Goal: Task Accomplishment & Management: Use online tool/utility

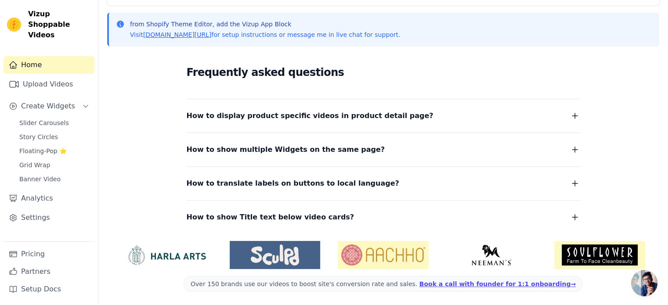
scroll to position [113, 0]
click at [42, 76] on link "Upload Videos" at bounding box center [49, 85] width 91 height 18
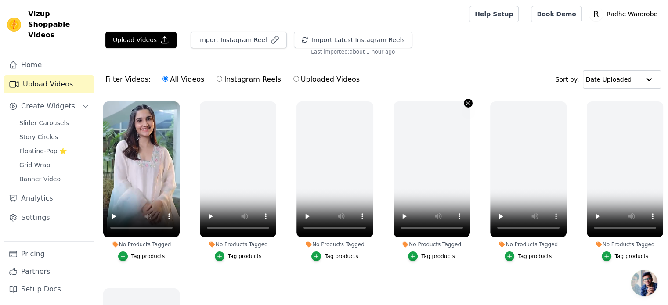
click at [467, 102] on icon "button" at bounding box center [469, 104] width 4 height 4
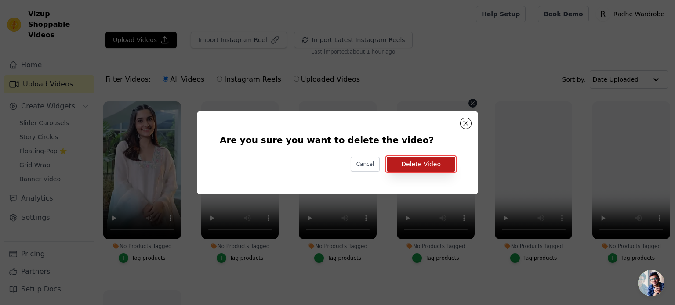
click at [421, 166] on button "Delete Video" at bounding box center [421, 164] width 69 height 15
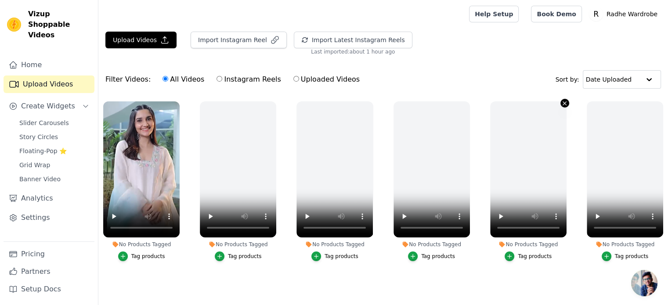
click at [563, 101] on icon "button" at bounding box center [565, 103] width 7 height 7
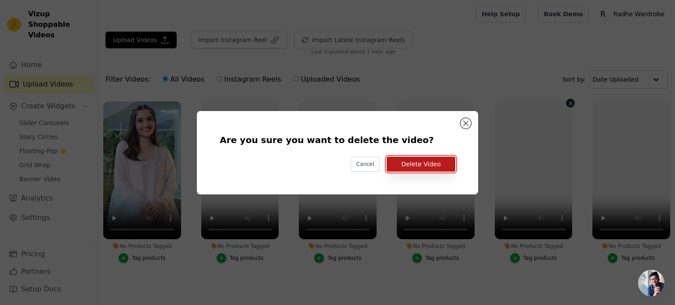
click at [418, 164] on button "Delete Video" at bounding box center [421, 164] width 69 height 15
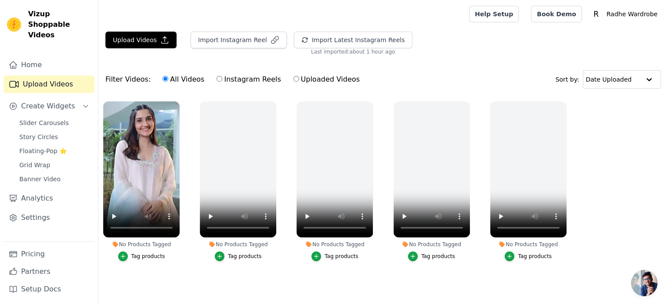
click at [131, 255] on button "Tag products" at bounding box center [141, 257] width 47 height 10
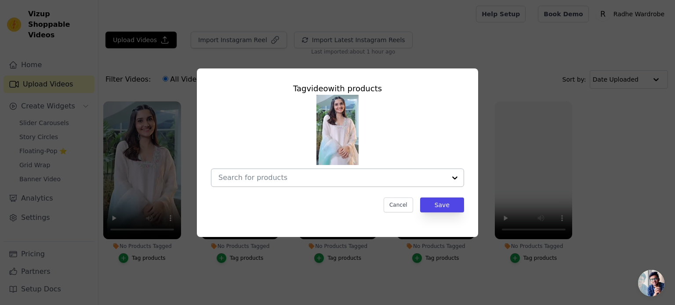
click at [254, 179] on input "No Products Tagged Tag video with products Cancel Save Tag products" at bounding box center [332, 178] width 228 height 8
click at [487, 273] on div "Tag video with products Cancel Save" at bounding box center [337, 152] width 675 height 305
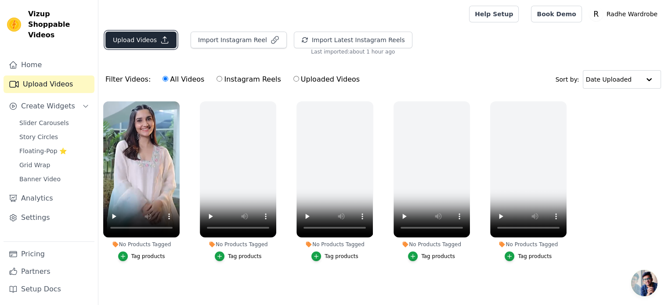
click at [125, 35] on button "Upload Videos" at bounding box center [140, 40] width 71 height 17
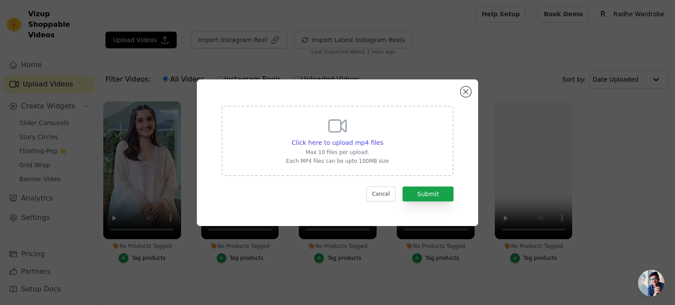
click at [327, 134] on icon at bounding box center [337, 126] width 21 height 21
click at [383, 138] on input "Click here to upload mp4 files Max 10 files per upload. Each MP4 files can be u…" at bounding box center [383, 138] width 0 height 0
type input "C:\fakepath\document_6068630386559160590.mp4"
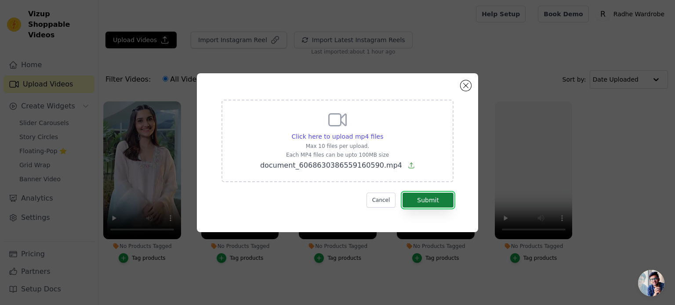
click at [438, 201] on button "Submit" at bounding box center [428, 200] width 51 height 15
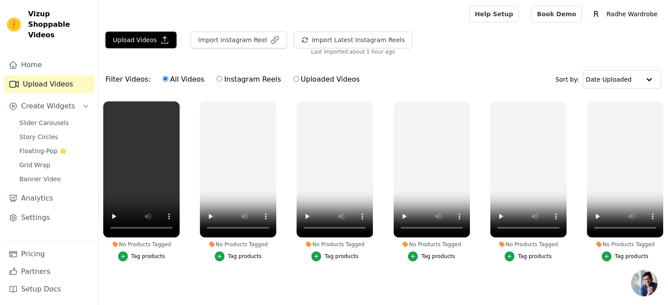
click at [134, 255] on div "Tag products" at bounding box center [148, 256] width 34 height 7
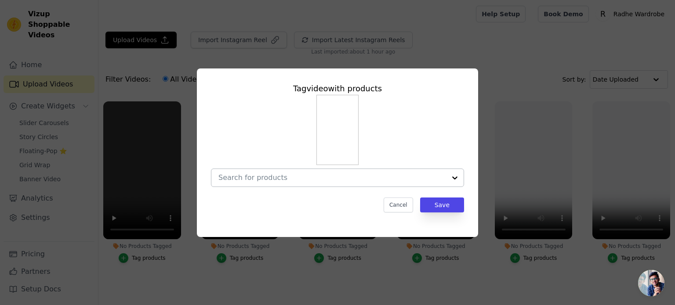
click at [288, 179] on input "No Products Tagged Tag video with products Cancel Save Tag products" at bounding box center [332, 178] width 228 height 8
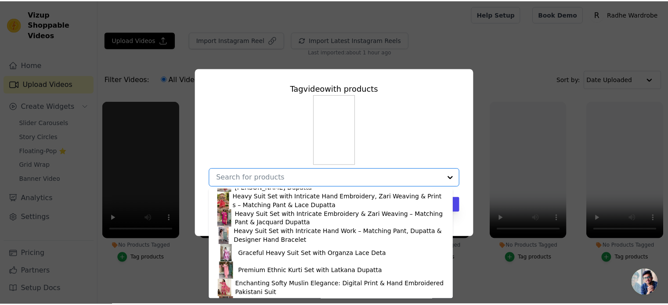
scroll to position [352, 0]
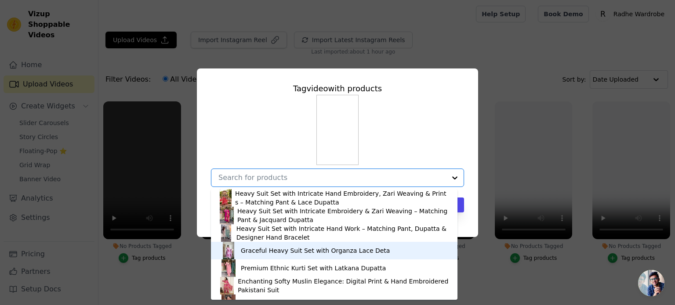
click at [309, 251] on div "Graceful Heavy Suit Set with Organza Lace Deta" at bounding box center [315, 251] width 149 height 9
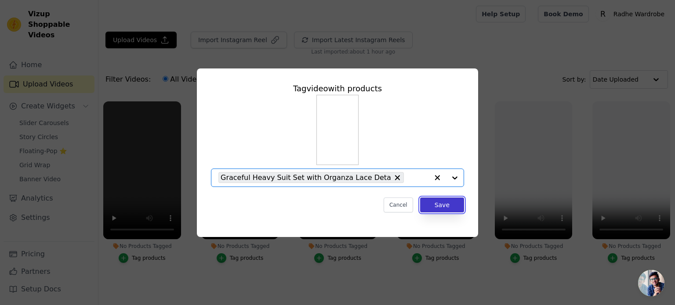
click at [445, 204] on button "Save" at bounding box center [442, 205] width 44 height 15
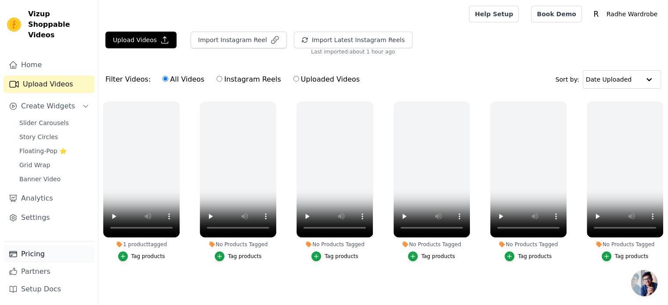
click at [34, 255] on link "Pricing" at bounding box center [49, 255] width 91 height 18
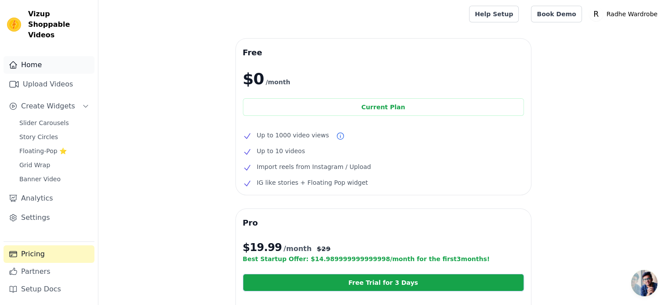
click at [23, 56] on link "Home" at bounding box center [49, 65] width 91 height 18
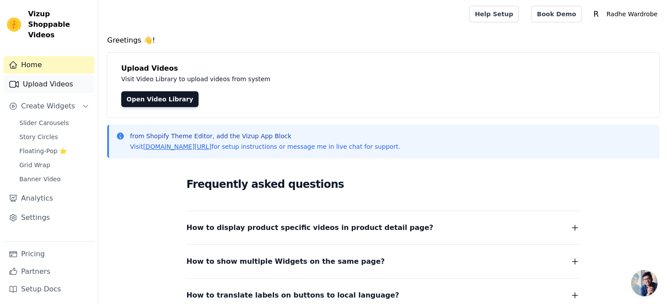
click at [39, 79] on link "Upload Videos" at bounding box center [49, 85] width 91 height 18
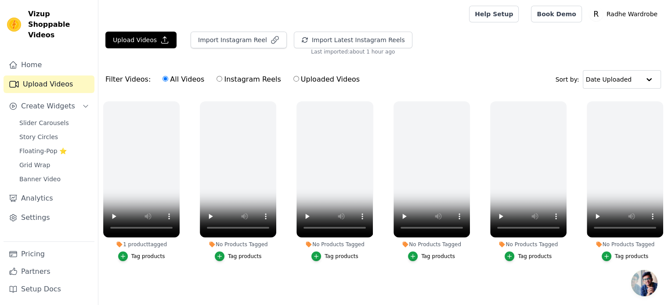
click at [217, 78] on input "Instagram Reels" at bounding box center [220, 79] width 6 height 6
radio input "true"
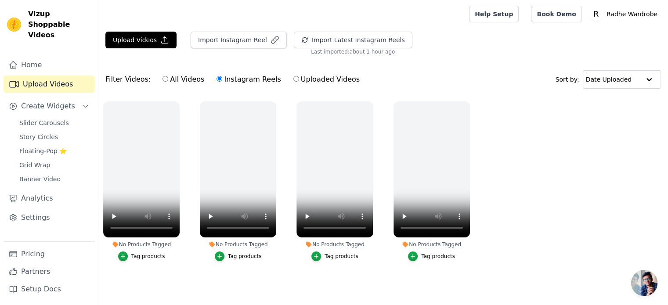
click at [293, 78] on label "Uploaded Videos" at bounding box center [326, 79] width 67 height 11
click at [294, 78] on input "Uploaded Videos" at bounding box center [297, 79] width 6 height 6
radio input "true"
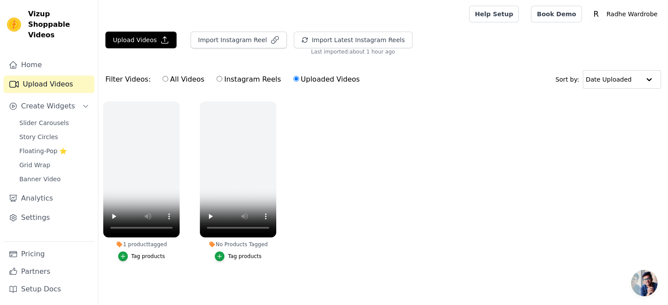
click at [163, 76] on input "All Videos" at bounding box center [166, 79] width 6 height 6
radio input "true"
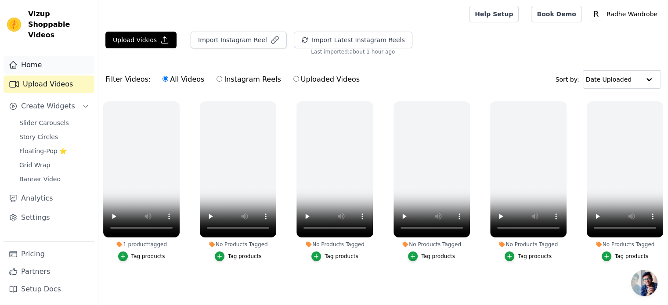
click at [27, 56] on link "Home" at bounding box center [49, 65] width 91 height 18
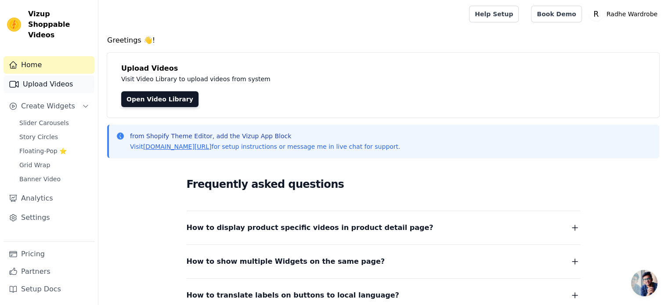
click at [40, 77] on link "Upload Videos" at bounding box center [49, 85] width 91 height 18
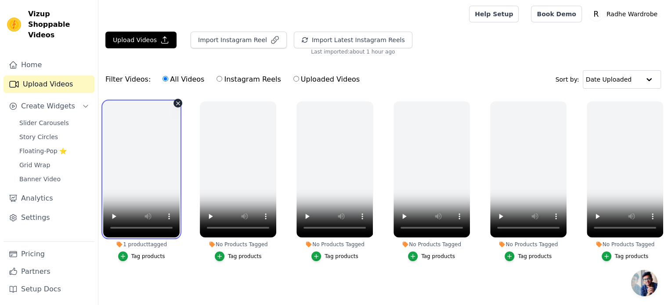
click at [147, 124] on video at bounding box center [141, 170] width 76 height 136
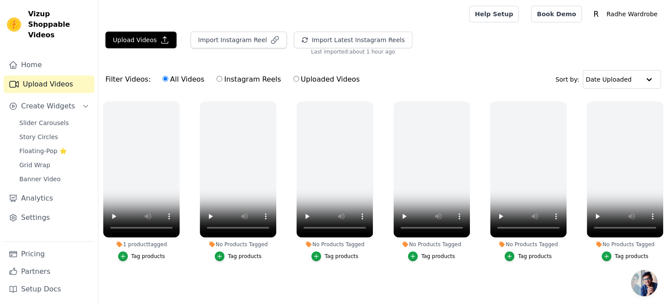
click at [464, 51] on div "Upload Videos Import Instagram Reel Import Latest Instagram Reels Import Latest…" at bounding box center [383, 44] width 570 height 24
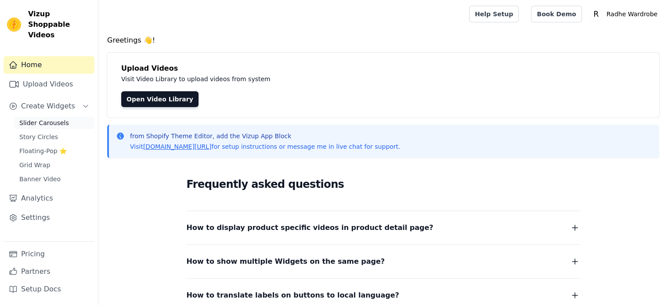
click at [35, 119] on span "Slider Carousels" at bounding box center [44, 123] width 50 height 9
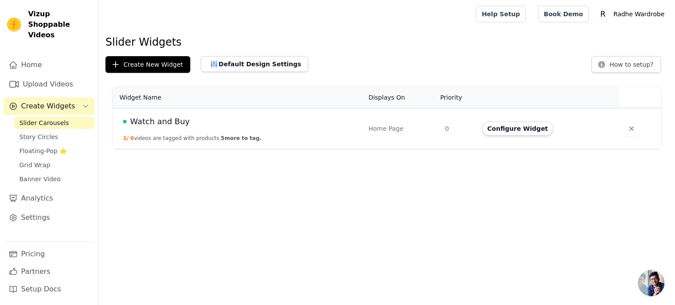
click at [337, 136] on td "Watch and Buy 1 / 6 videos are tagged with products. 5 more to tag." at bounding box center [238, 129] width 251 height 41
click at [517, 130] on button "Configure Widget" at bounding box center [517, 129] width 71 height 14
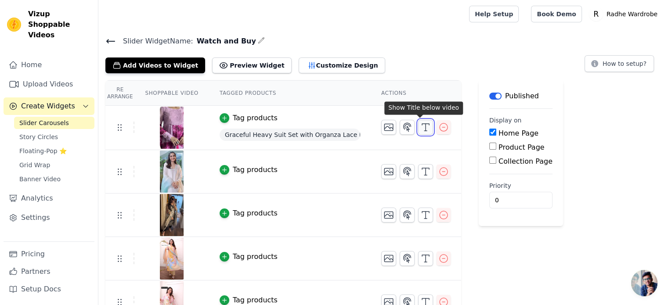
click at [421, 122] on icon "button" at bounding box center [426, 127] width 11 height 11
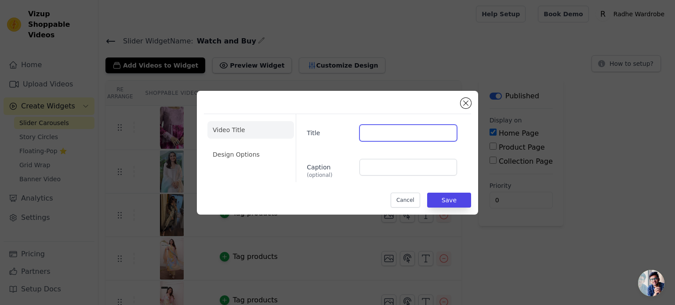
click at [388, 132] on input "Title" at bounding box center [408, 133] width 98 height 17
type input "Buy Now"
click at [247, 155] on li "Design Options" at bounding box center [250, 155] width 87 height 18
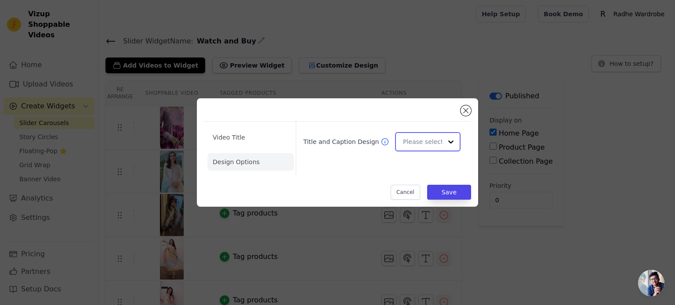
click at [424, 138] on input "Title and Caption Design" at bounding box center [422, 142] width 39 height 18
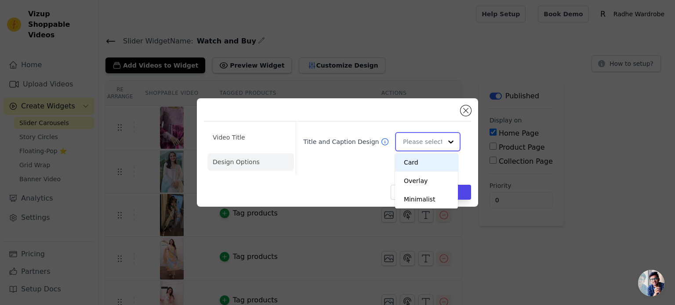
click at [420, 161] on div "Card" at bounding box center [426, 162] width 63 height 18
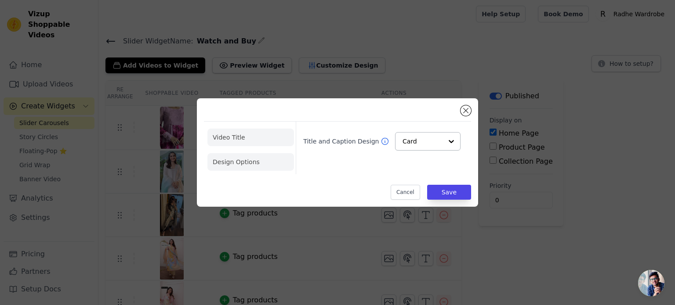
click at [237, 153] on li "Video Title" at bounding box center [250, 162] width 87 height 18
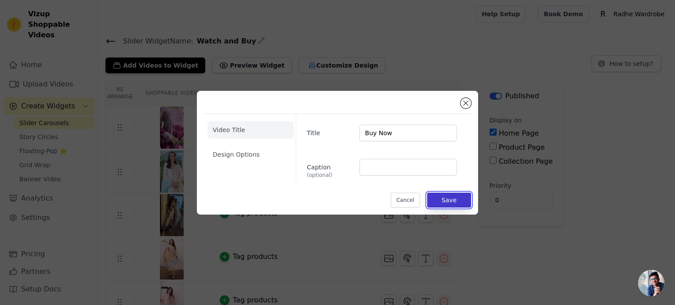
click at [443, 200] on button "Save" at bounding box center [449, 200] width 44 height 15
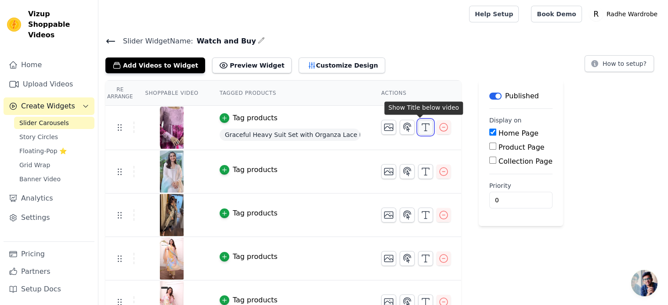
click at [424, 127] on icon "button" at bounding box center [426, 127] width 11 height 11
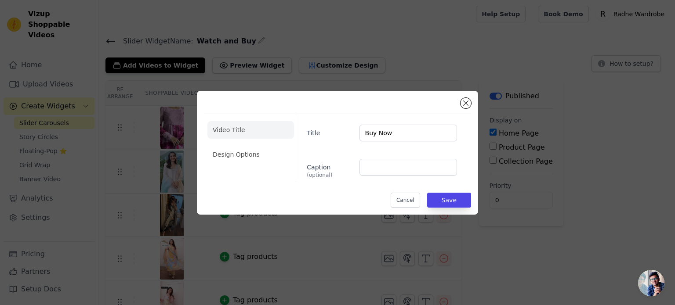
click at [251, 145] on ul "Video Title Design Options" at bounding box center [250, 142] width 87 height 49
click at [270, 153] on li "Design Options" at bounding box center [250, 155] width 87 height 18
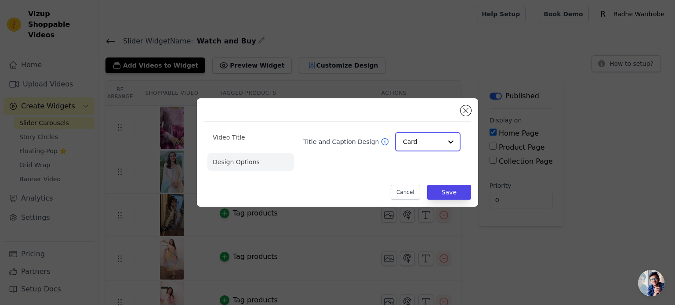
click at [431, 141] on input "Title and Caption Design" at bounding box center [422, 142] width 39 height 18
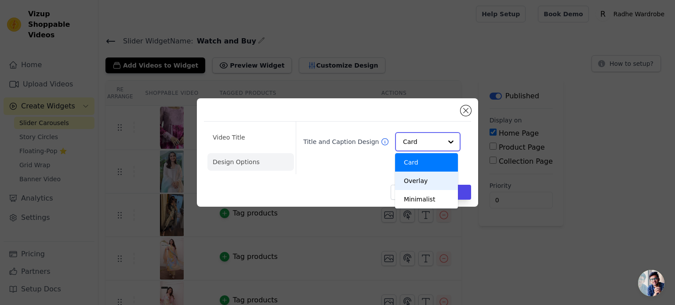
click at [421, 181] on div "Overlay" at bounding box center [426, 181] width 63 height 18
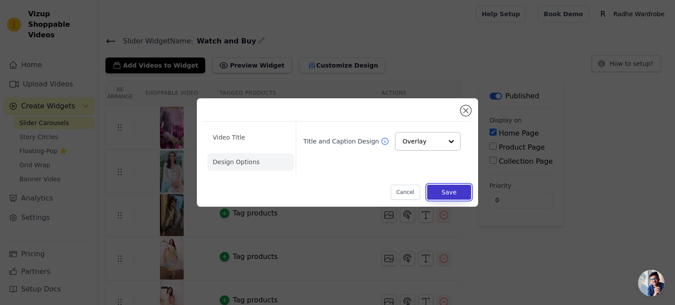
click at [452, 193] on button "Save" at bounding box center [449, 192] width 44 height 15
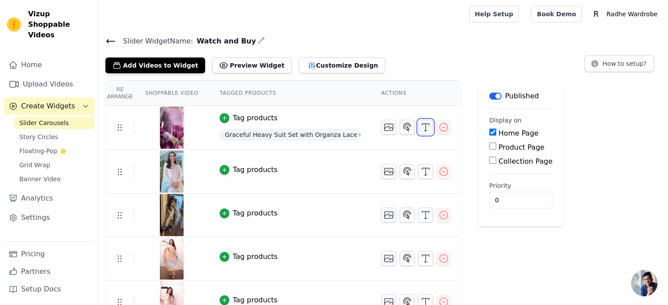
click at [421, 125] on icon "button" at bounding box center [426, 127] width 11 height 11
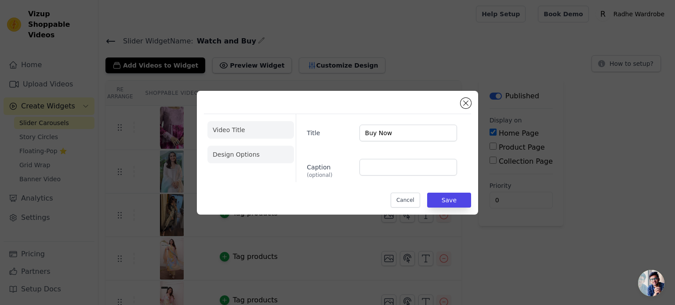
click at [254, 152] on li "Design Options" at bounding box center [250, 155] width 87 height 18
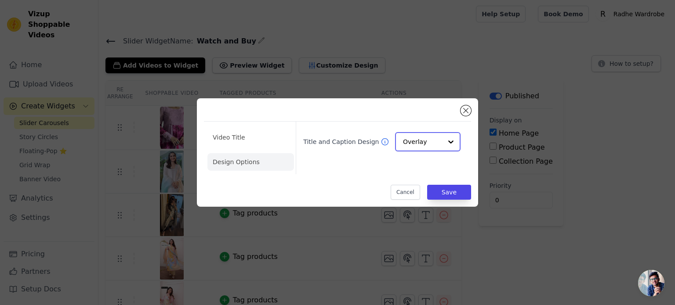
click at [420, 144] on input "Title and Caption Design" at bounding box center [422, 142] width 39 height 18
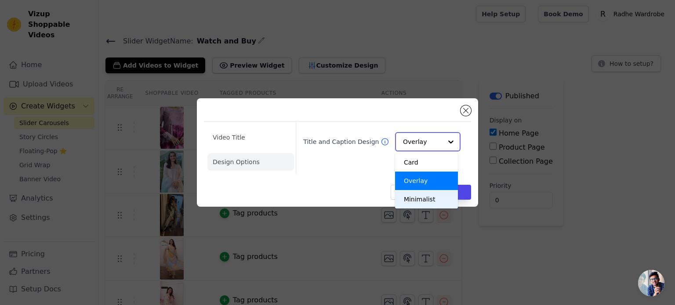
click at [410, 196] on div "Minimalist" at bounding box center [426, 199] width 63 height 18
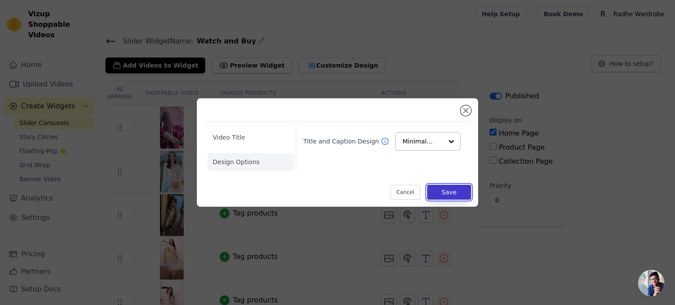
click at [458, 193] on button "Save" at bounding box center [449, 192] width 44 height 15
